Goal: Task Accomplishment & Management: Complete application form

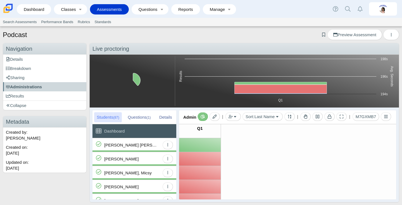
click at [8, 9] on img at bounding box center [8, 9] width 12 height 12
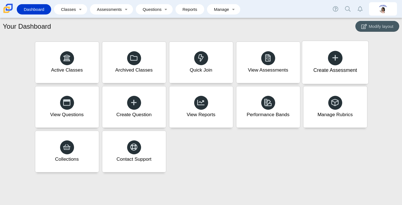
click at [330, 58] on div at bounding box center [335, 58] width 15 height 15
click at [330, 64] on div "Create Assessment" at bounding box center [335, 62] width 66 height 43
click at [330, 64] on div at bounding box center [335, 58] width 15 height 15
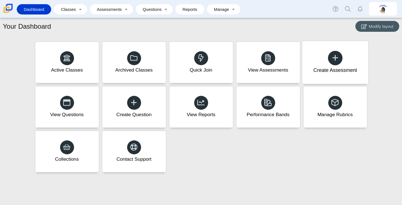
click at [330, 64] on div at bounding box center [335, 58] width 15 height 15
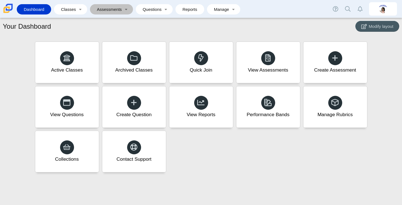
click at [117, 13] on link "Assessments" at bounding box center [108, 9] width 30 height 10
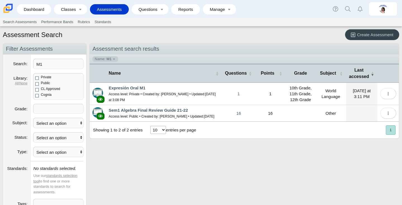
click at [366, 35] on span "Create Assessment" at bounding box center [375, 34] width 36 height 5
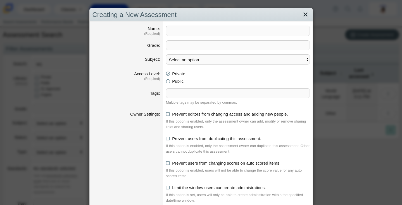
click at [306, 18] on link "Close" at bounding box center [305, 14] width 9 height 9
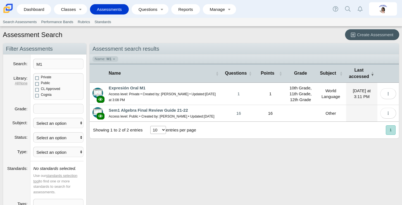
click at [102, 8] on link "Assessments" at bounding box center [109, 9] width 33 height 10
click at [363, 35] on span "Create Assessment" at bounding box center [375, 34] width 36 height 5
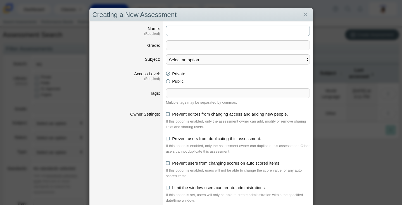
click at [197, 30] on input "Name" at bounding box center [238, 31] width 144 height 10
click at [203, 31] on input "Name" at bounding box center [238, 31] width 144 height 10
click at [204, 31] on input "Name" at bounding box center [238, 31] width 144 height 10
click at [181, 45] on span at bounding box center [237, 45] width 143 height 9
click at [146, 50] on dt "Grade" at bounding box center [126, 47] width 73 height 14
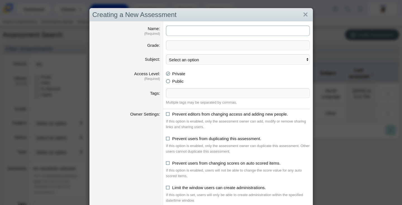
click at [186, 30] on input "Name" at bounding box center [238, 31] width 144 height 10
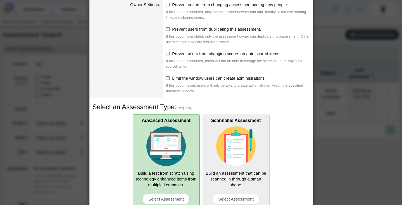
scroll to position [135, 0]
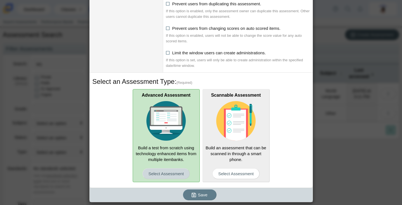
type input "pru"
click at [164, 178] on span "Select Assessment" at bounding box center [165, 174] width 47 height 11
click at [0, 0] on input "Advanced Assessment Build a test from scratch using technology enhanced items f…" at bounding box center [0, 0] width 0 height 0
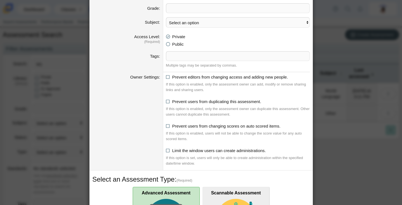
scroll to position [34, 0]
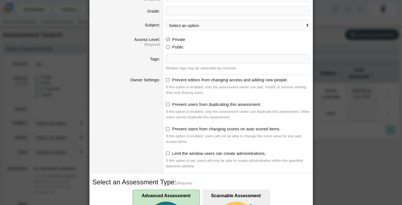
click at [199, 8] on span at bounding box center [237, 10] width 143 height 9
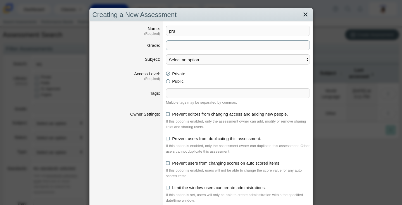
click at [304, 15] on link "Close" at bounding box center [305, 14] width 9 height 9
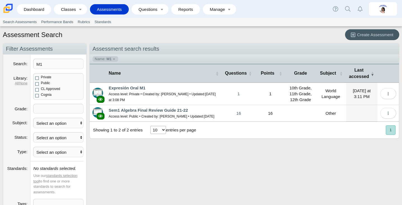
click at [128, 94] on small "Access level: Private • Created by: Xiomara Rivera-Ocasio • Updated: Monday at …" at bounding box center [162, 97] width 107 height 10
click at [383, 92] on button "More options" at bounding box center [388, 93] width 16 height 11
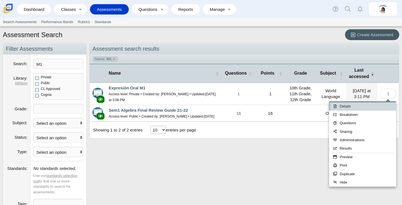
click at [374, 104] on link "Details" at bounding box center [362, 106] width 67 height 8
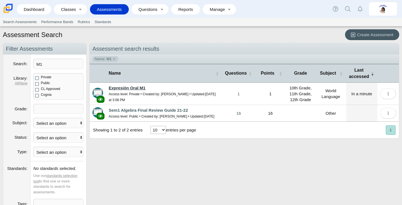
click at [130, 86] on link "Expresión Oral M1" at bounding box center [127, 88] width 37 height 5
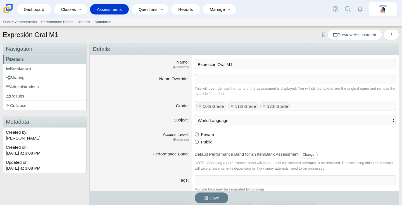
click at [346, 29] on div "Expresión Oral M1 Add bookmark Preview Assessment Print Duplicate Preview Asses…" at bounding box center [201, 116] width 402 height 179
click at [345, 35] on span "Preview Assessment" at bounding box center [354, 34] width 43 height 5
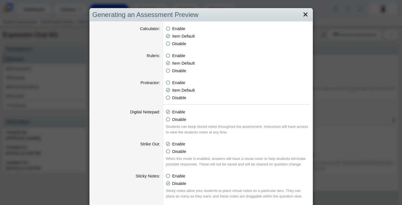
click at [304, 11] on link "Close" at bounding box center [305, 14] width 9 height 9
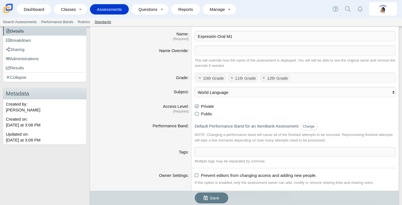
scroll to position [30, 0]
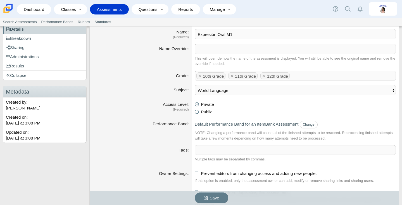
click at [103, 6] on link "Assessments" at bounding box center [109, 9] width 33 height 10
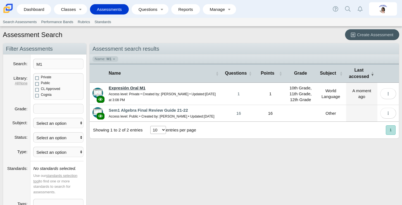
click at [122, 88] on link "Expresión Oral M1" at bounding box center [127, 88] width 37 height 5
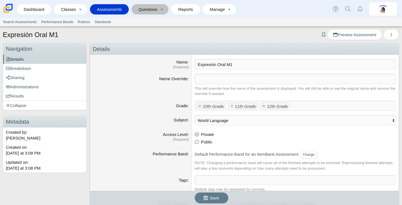
click at [148, 7] on link "Questions" at bounding box center [145, 9] width 23 height 10
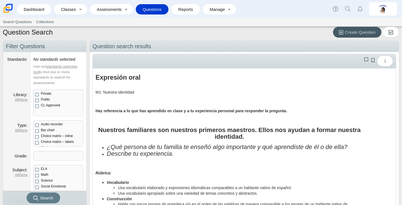
scroll to position [4, 0]
